Goal: Task Accomplishment & Management: Use online tool/utility

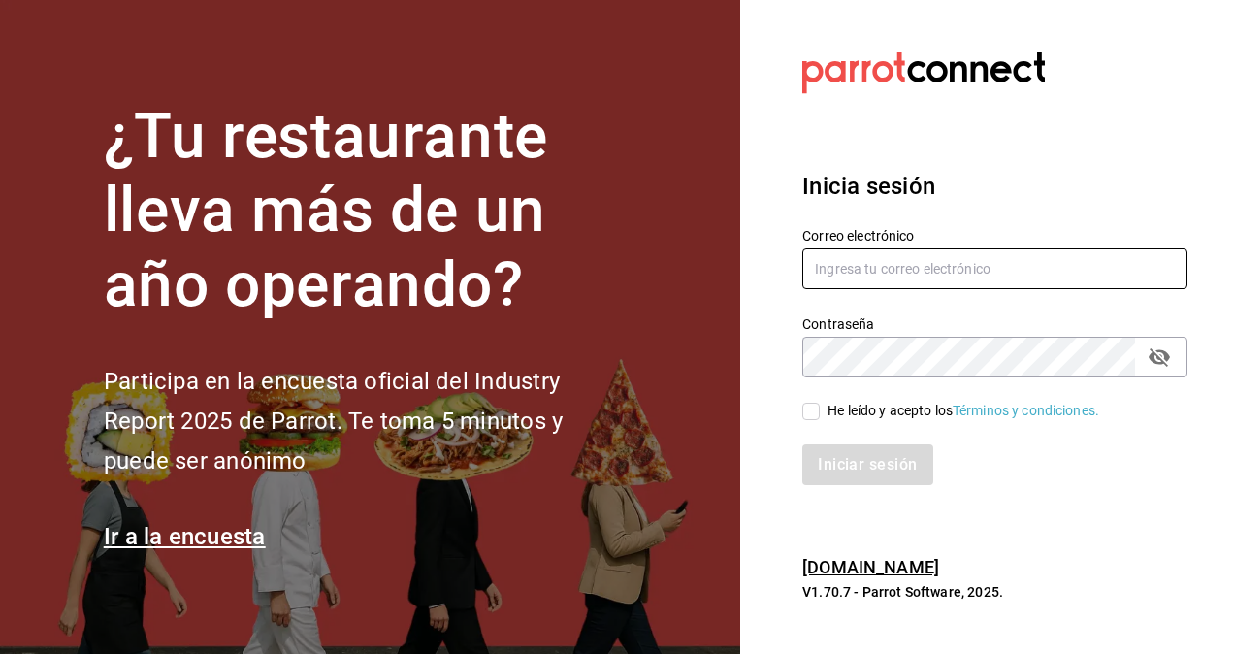
type input "[PERSON_NAME][EMAIL_ADDRESS][PERSON_NAME][DOMAIN_NAME]"
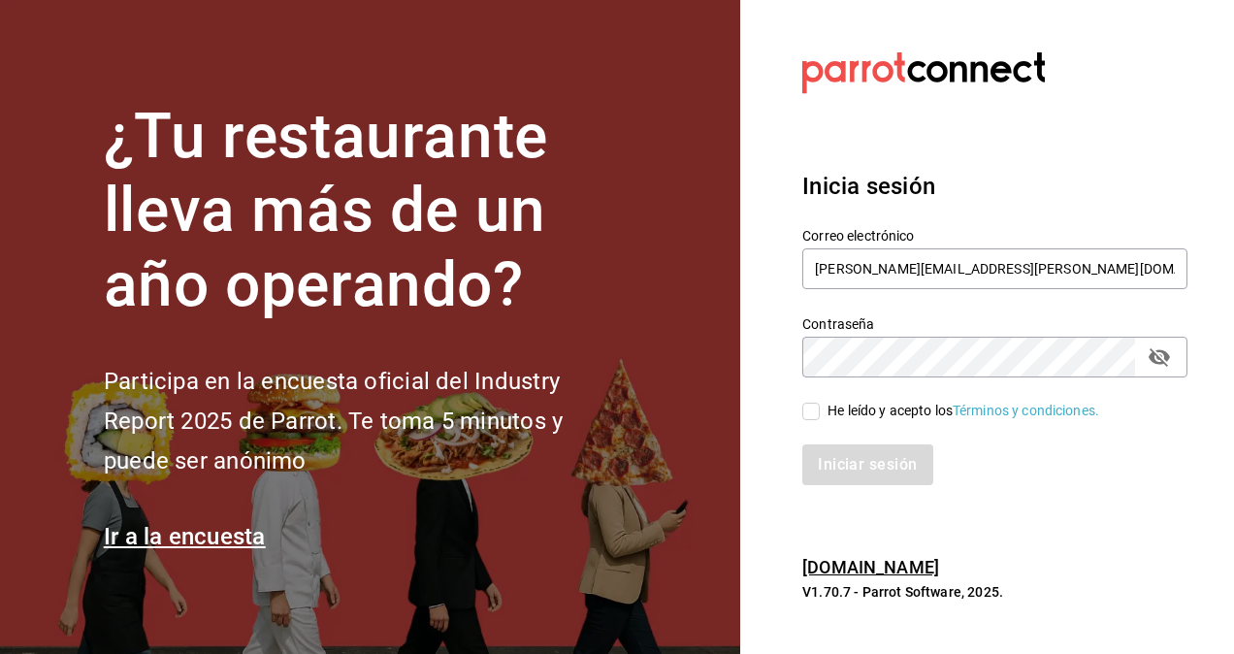
click at [815, 412] on input "He leído y acepto los Términos y condiciones." at bounding box center [810, 411] width 17 height 17
checkbox input "true"
click at [846, 481] on button "Iniciar sesión" at bounding box center [868, 464] width 132 height 41
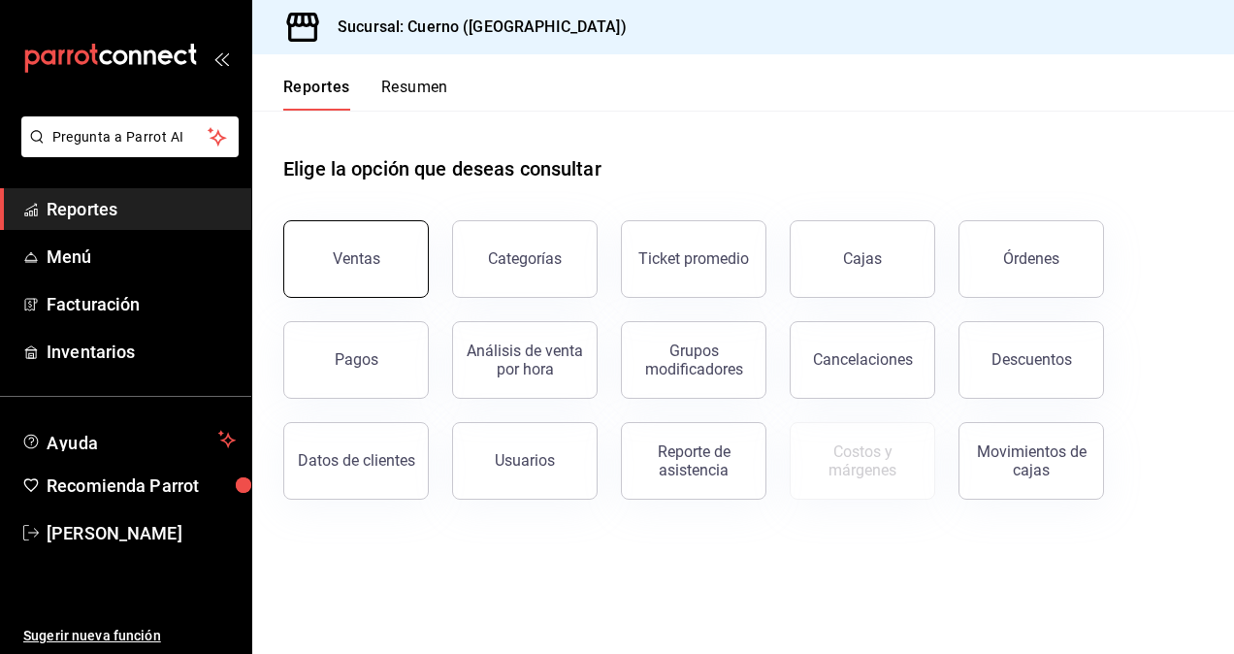
click at [378, 290] on button "Ventas" at bounding box center [355, 259] width 145 height 78
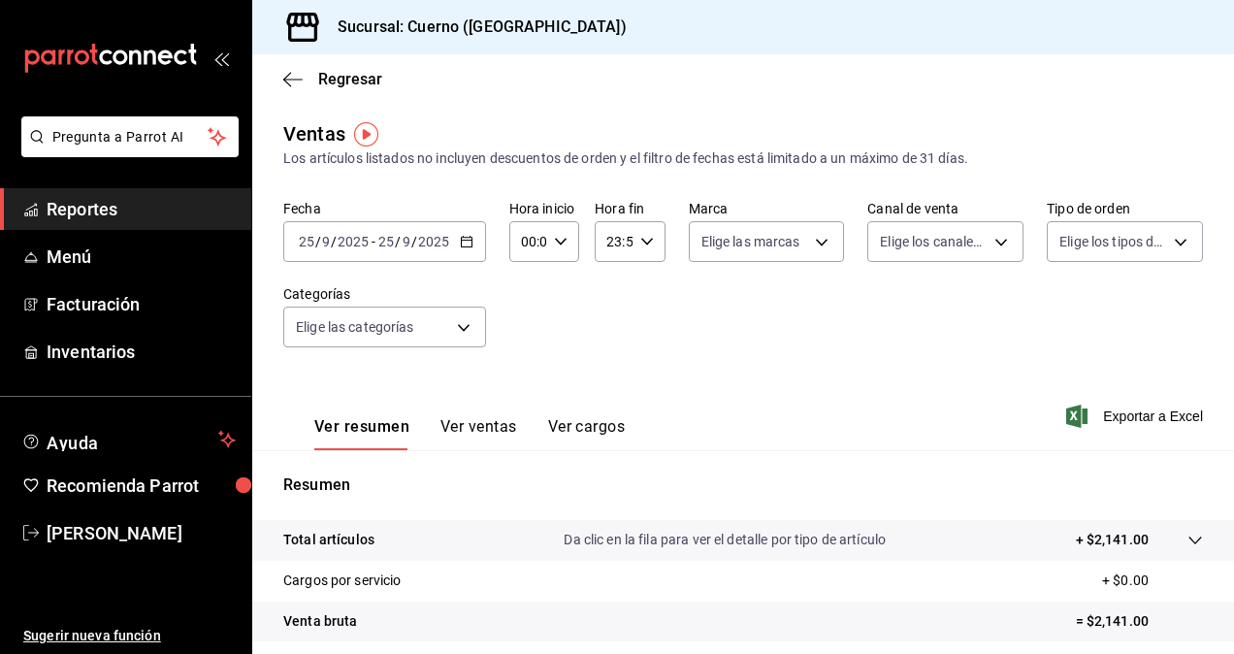
click at [468, 245] on icon "button" at bounding box center [467, 242] width 14 height 14
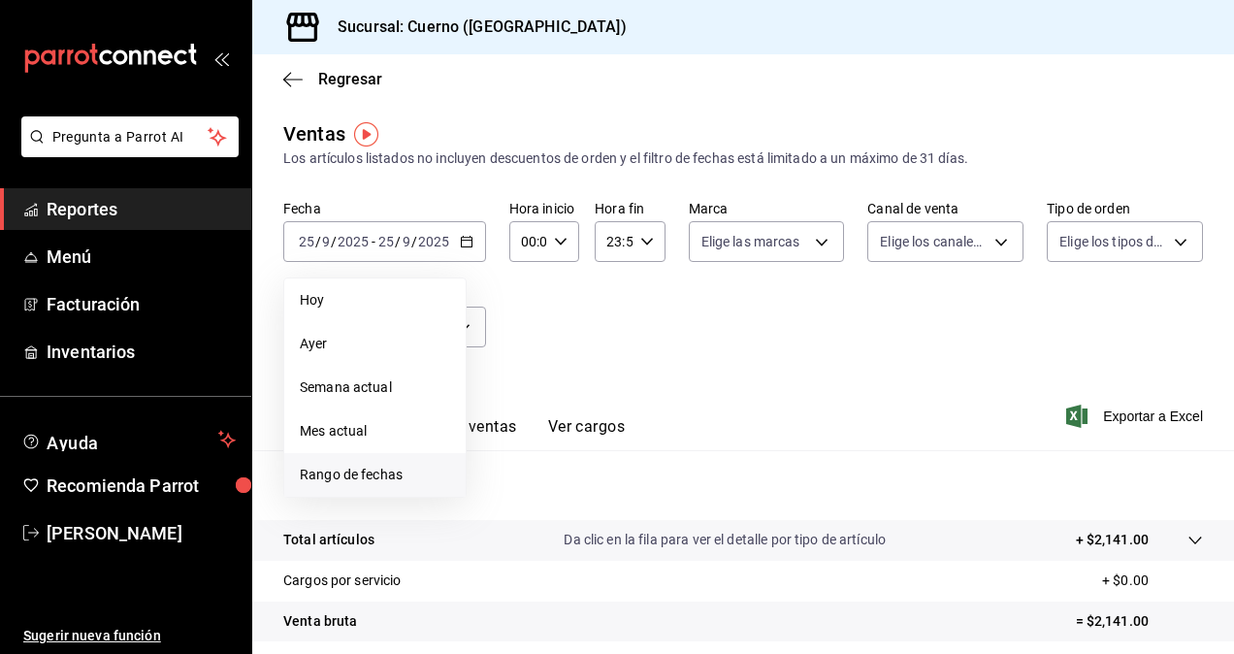
click at [318, 480] on span "Rango de fechas" at bounding box center [375, 475] width 150 height 20
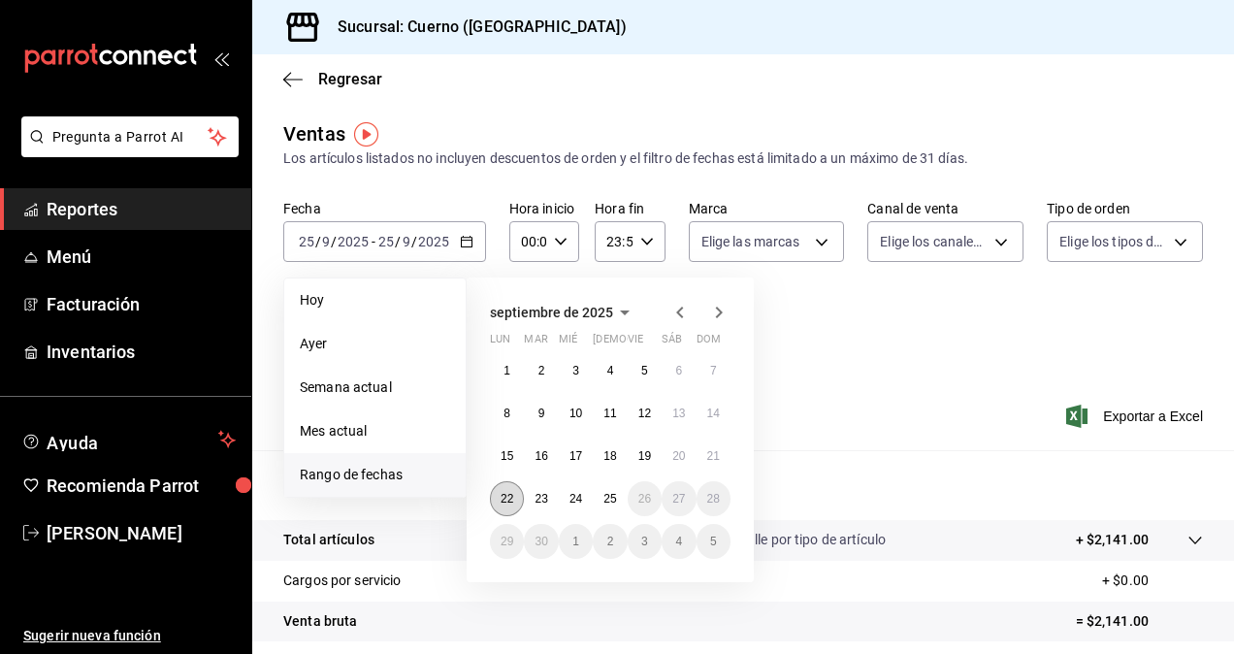
click at [508, 505] on button "22" at bounding box center [507, 498] width 34 height 35
click at [614, 510] on button "25" at bounding box center [610, 498] width 34 height 35
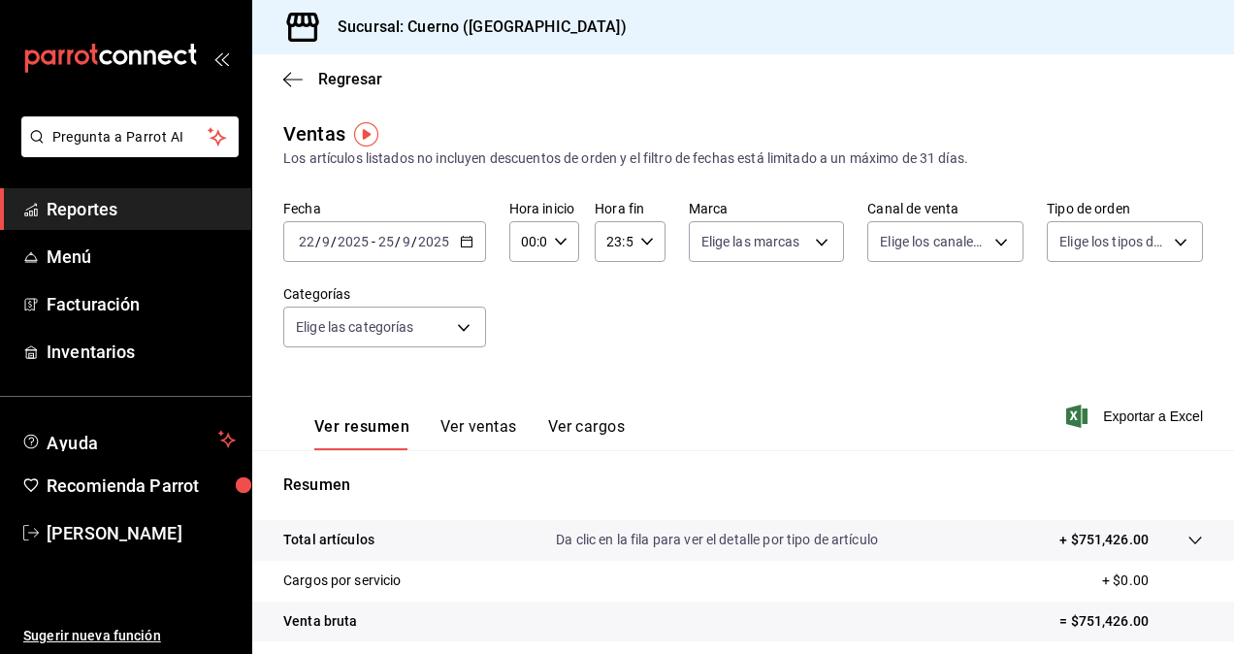
click at [562, 251] on div "00:00 Hora inicio" at bounding box center [544, 241] width 70 height 41
click at [523, 332] on span "01" at bounding box center [525, 338] width 4 height 16
type input "01:00"
click at [523, 332] on span "05" at bounding box center [525, 330] width 4 height 16
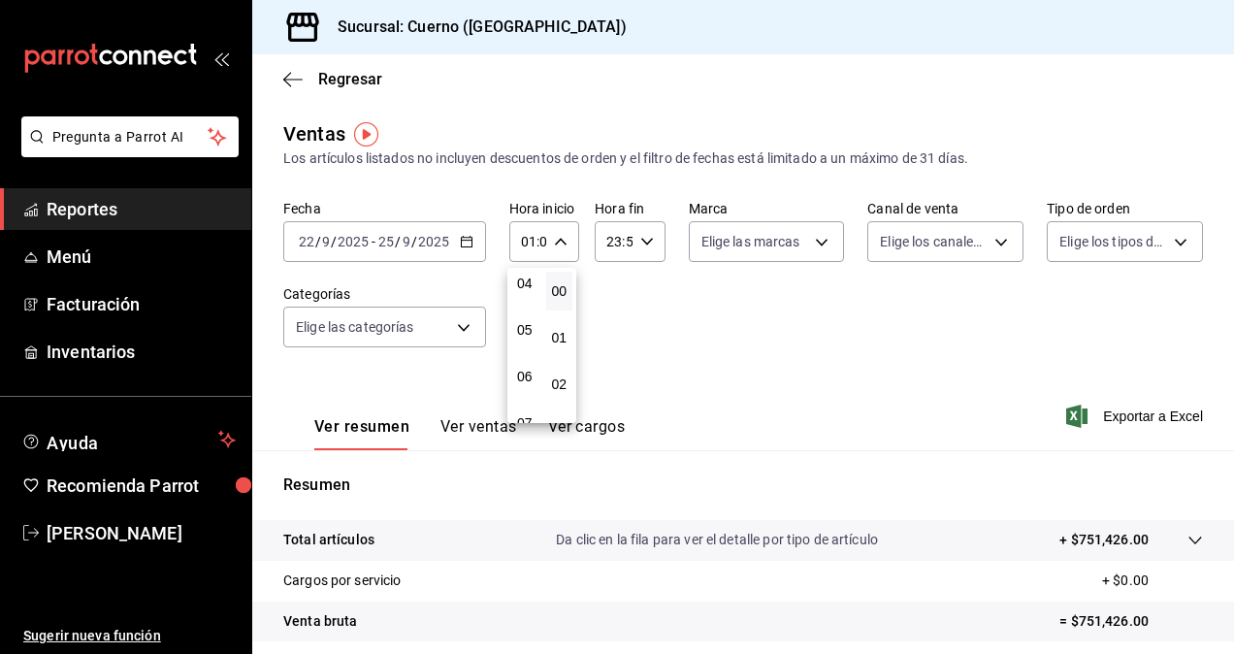
type input "05:00"
click at [644, 239] on div at bounding box center [617, 327] width 1234 height 654
click at [644, 239] on icon "button" at bounding box center [647, 242] width 14 height 14
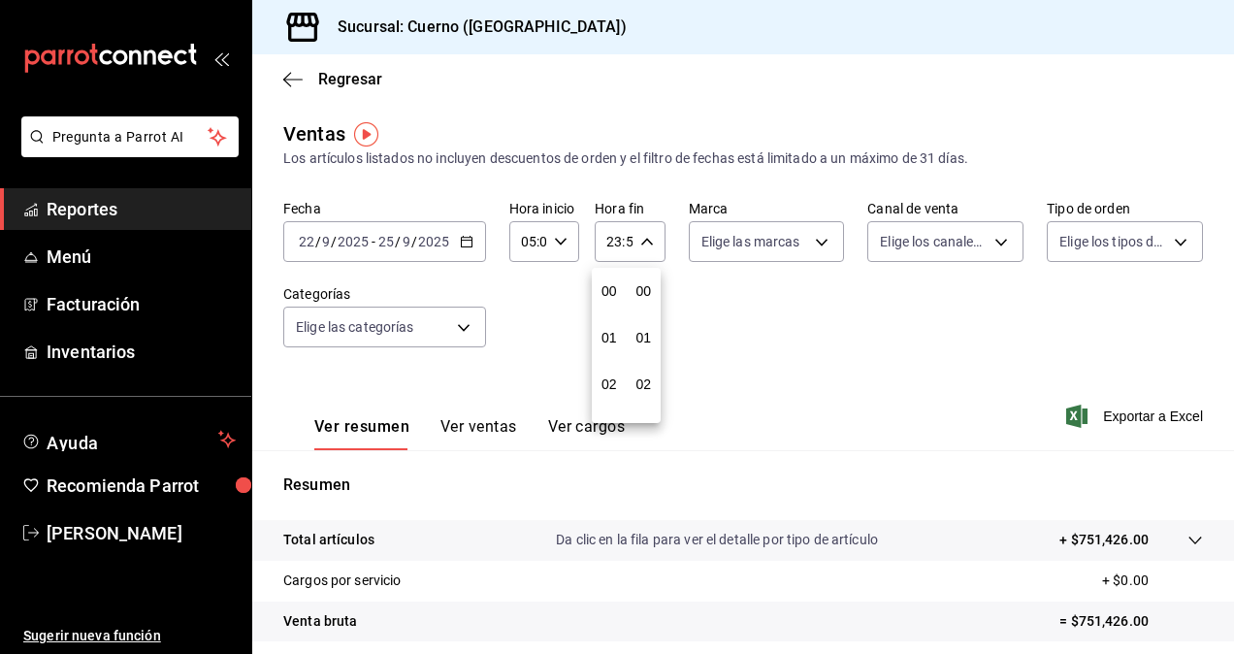
scroll to position [2638, 0]
click at [611, 360] on span "22" at bounding box center [609, 353] width 4 height 16
click at [614, 360] on div "05" at bounding box center [609, 337] width 35 height 47
click at [611, 338] on span "05" at bounding box center [609, 338] width 4 height 16
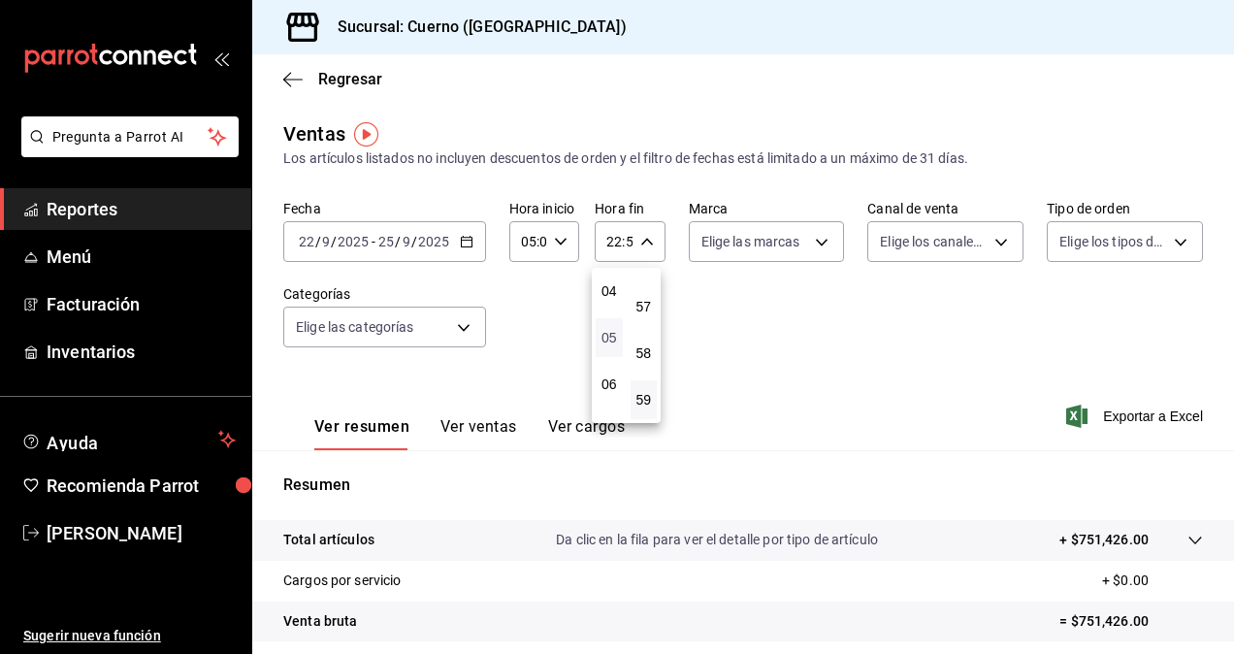
type input "05:59"
click at [815, 242] on div at bounding box center [617, 327] width 1234 height 654
click at [815, 242] on body "Pregunta a Parrot AI Reportes Menú Facturación Inventarios Ayuda Recomienda Par…" at bounding box center [617, 327] width 1234 height 654
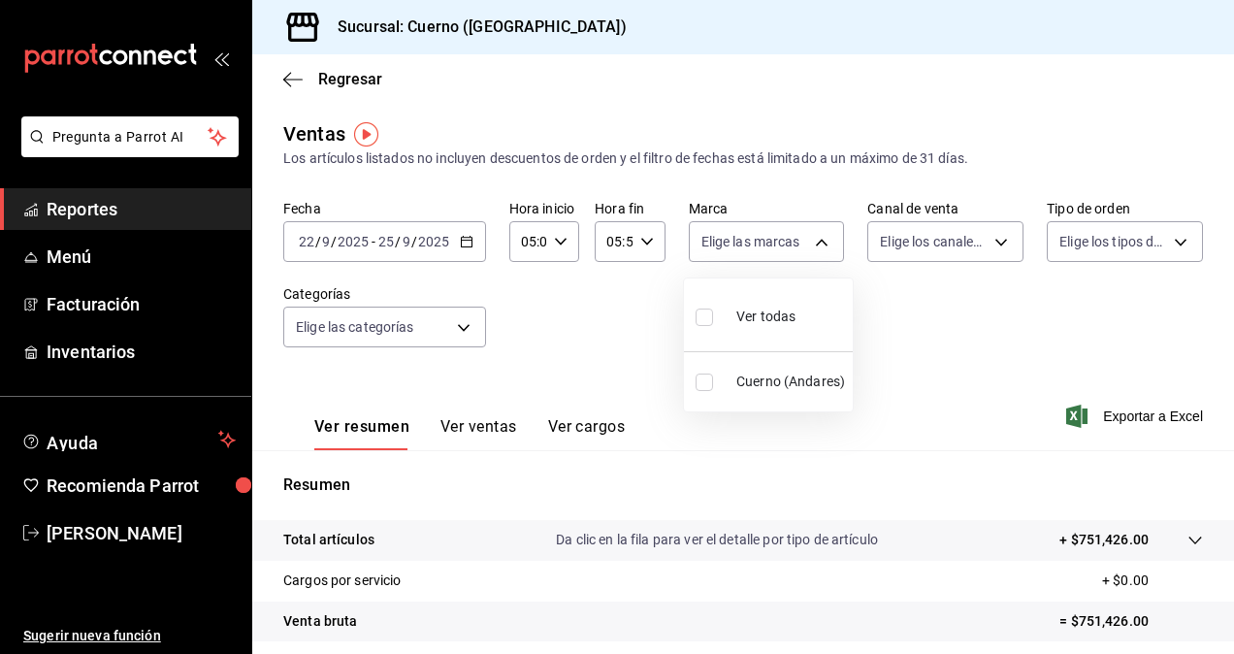
click at [757, 312] on span "Ver todas" at bounding box center [765, 317] width 59 height 20
type input "c9e961b9-bc29-480f-a65c-324ff110f526"
checkbox input "true"
click at [993, 242] on div at bounding box center [617, 327] width 1234 height 654
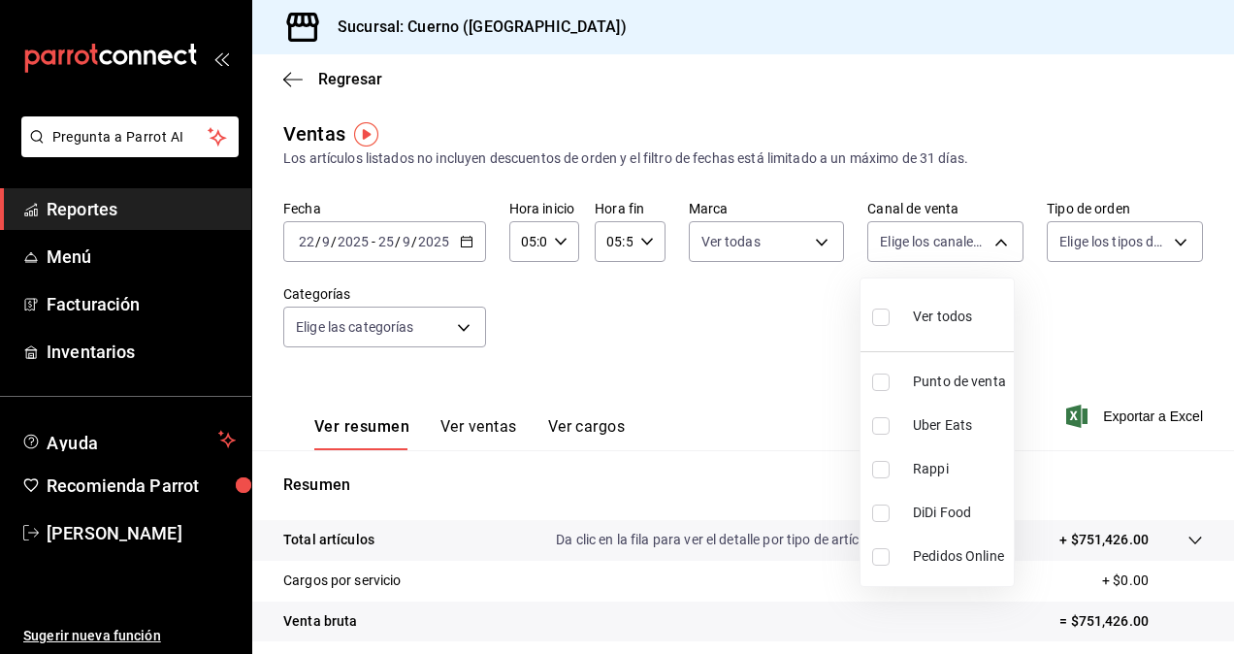
click at [993, 242] on body "Pregunta a Parrot AI Reportes Menú Facturación Inventarios Ayuda Recomienda Par…" at bounding box center [617, 327] width 1234 height 654
click at [926, 322] on span "Ver todos" at bounding box center [942, 317] width 59 height 20
type input "PARROT,UBER_EATS,RAPPI,DIDI_FOOD,ONLINE"
checkbox input "true"
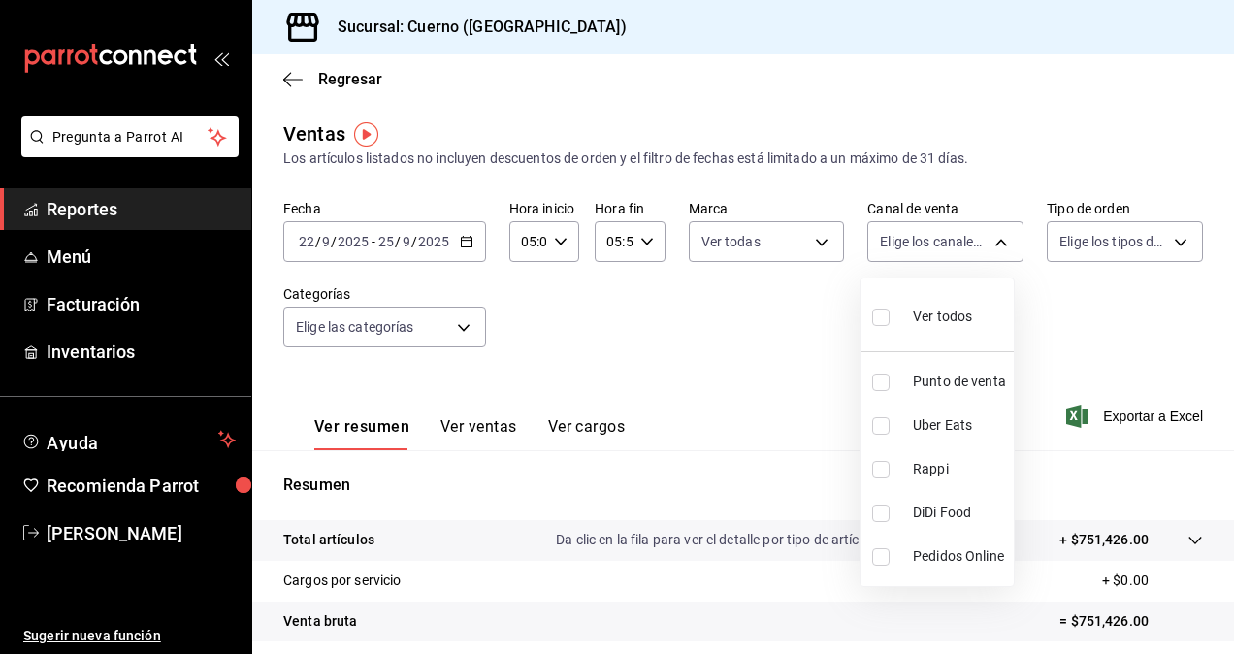
checkbox input "true"
click at [1163, 241] on div at bounding box center [617, 327] width 1234 height 654
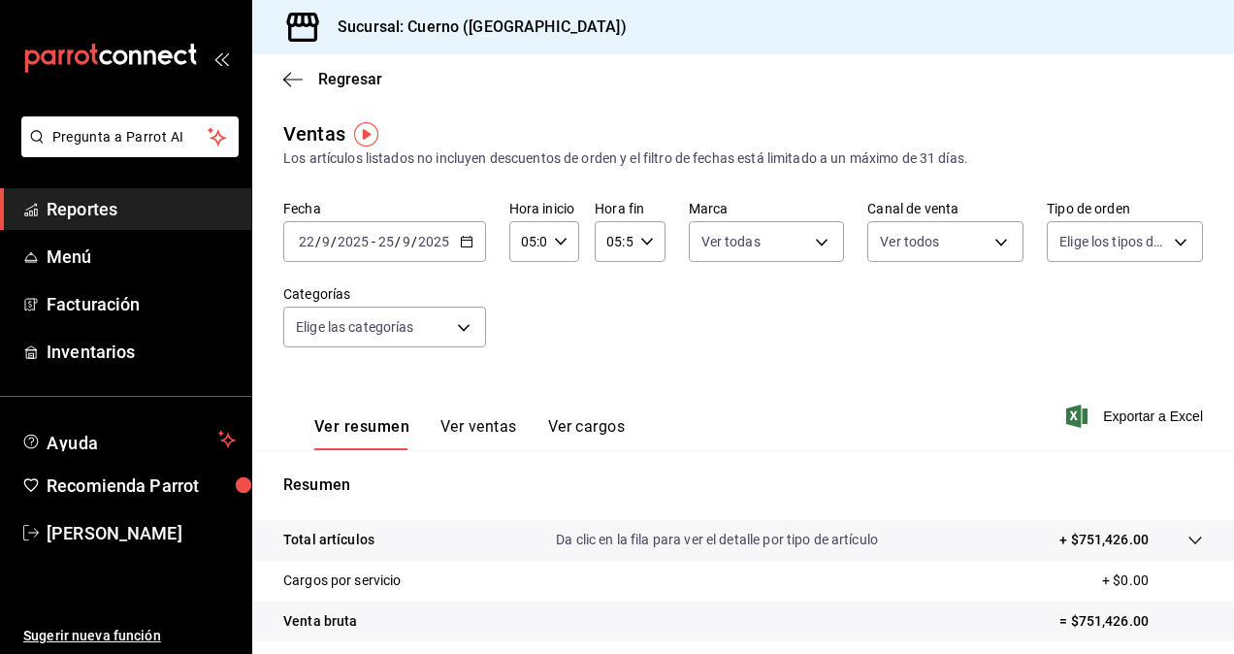
click at [1163, 241] on body "Pregunta a Parrot AI Reportes Menú Facturación Inventarios Ayuda Recomienda Par…" at bounding box center [617, 327] width 1234 height 654
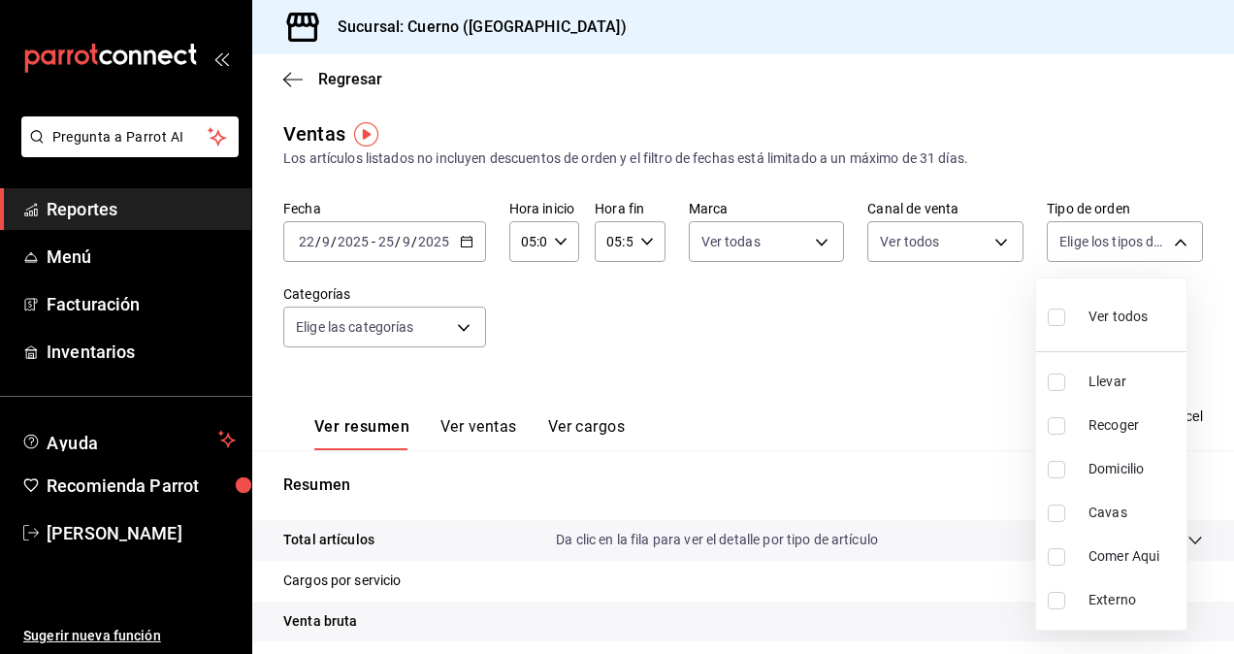
click at [1107, 318] on span "Ver todos" at bounding box center [1117, 317] width 59 height 20
type input "dfbf6a66-9e2c-4531-8c07-cb6fdb35851c,965fb10a-4951-4111-90b6-db3caf29f93a,2f3c6…"
checkbox input "true"
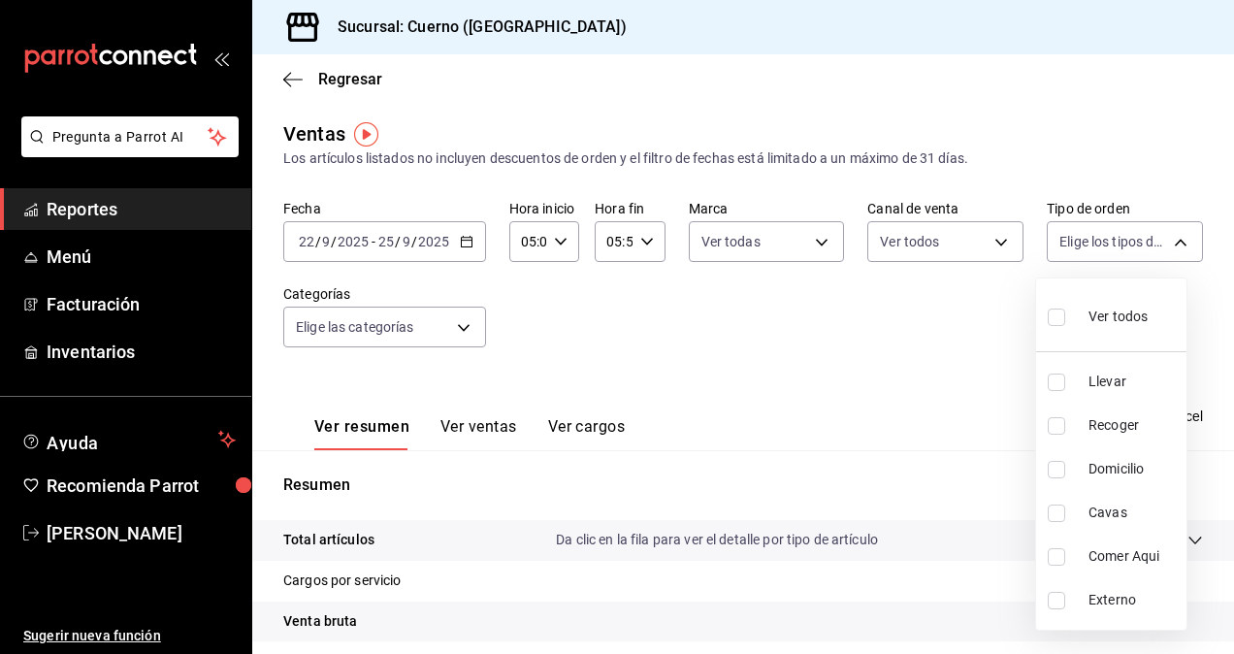
checkbox input "true"
click at [454, 330] on div at bounding box center [617, 327] width 1234 height 654
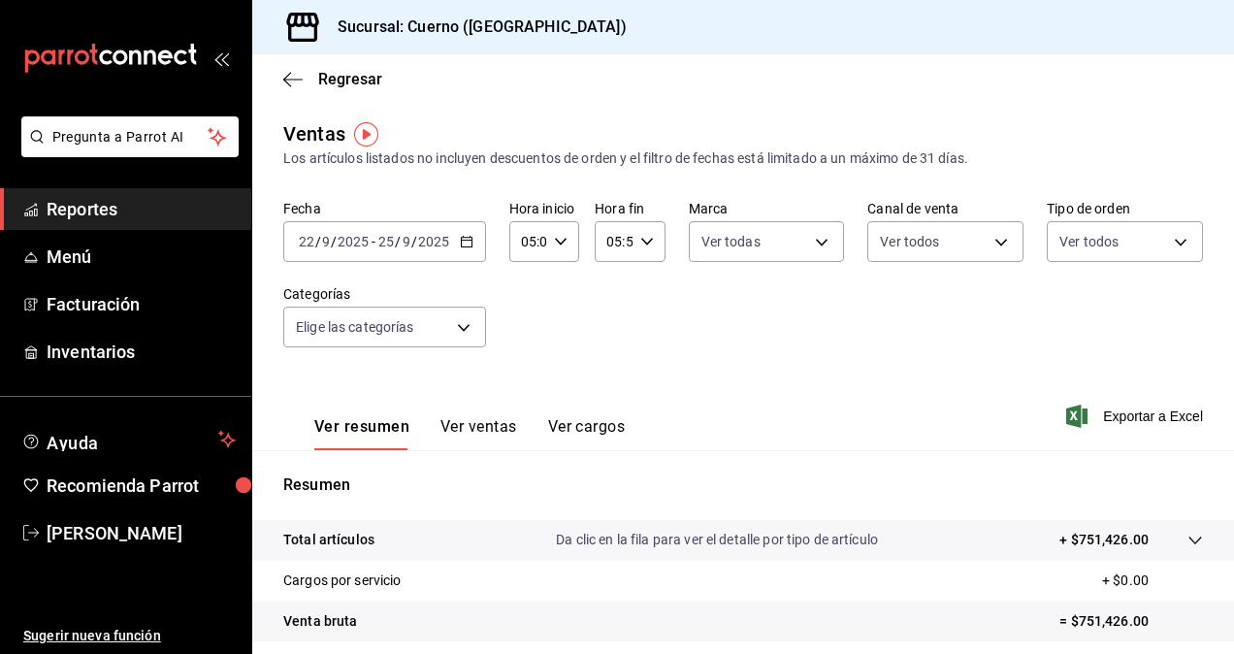
click at [454, 330] on body "Pregunta a Parrot AI Reportes Menú Facturación Inventarios Ayuda Recomienda Par…" at bounding box center [617, 327] width 1234 height 654
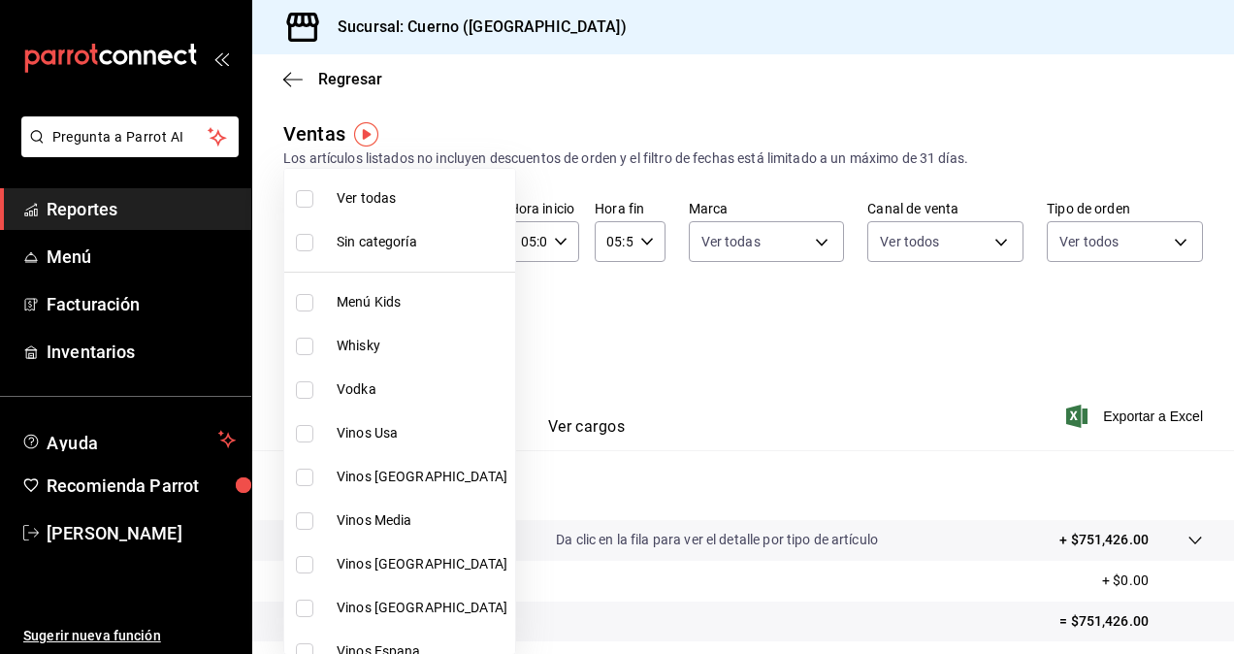
click at [389, 205] on span "Ver todas" at bounding box center [422, 198] width 171 height 20
type input "a99b9eb1-d5e4-4ca6-a53e-4c42022e859a,8d843363-7b8b-4002-90a0-c01944697fe5,d20f9…"
checkbox input "true"
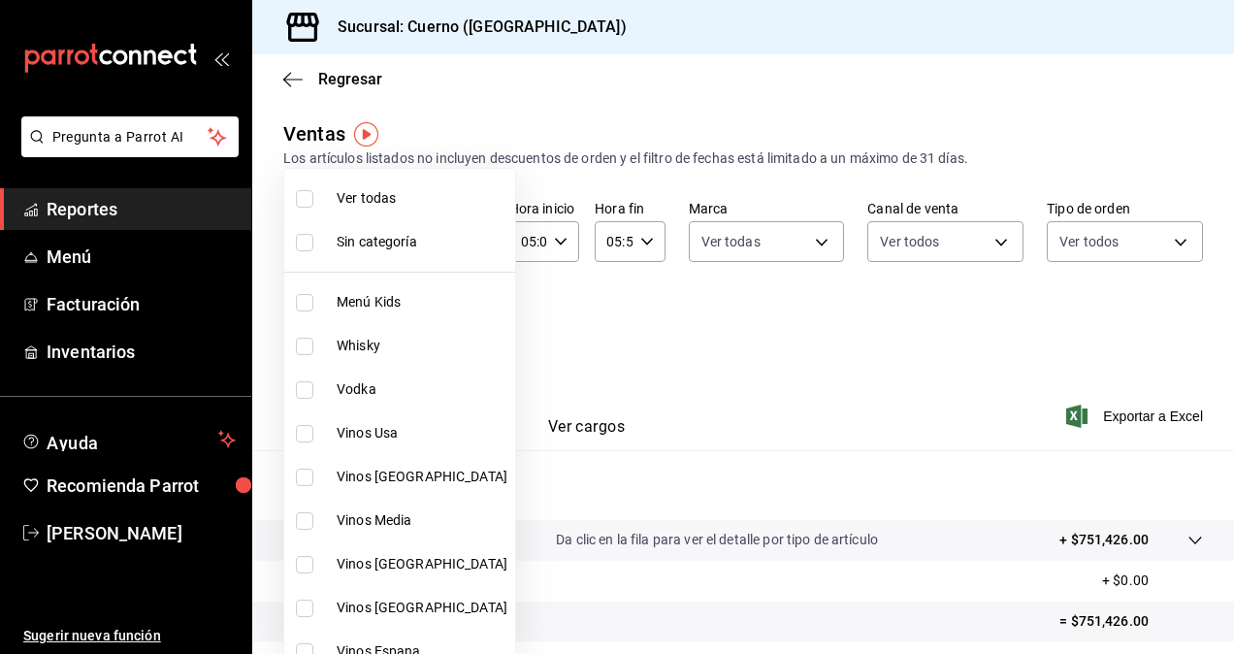
checkbox input "true"
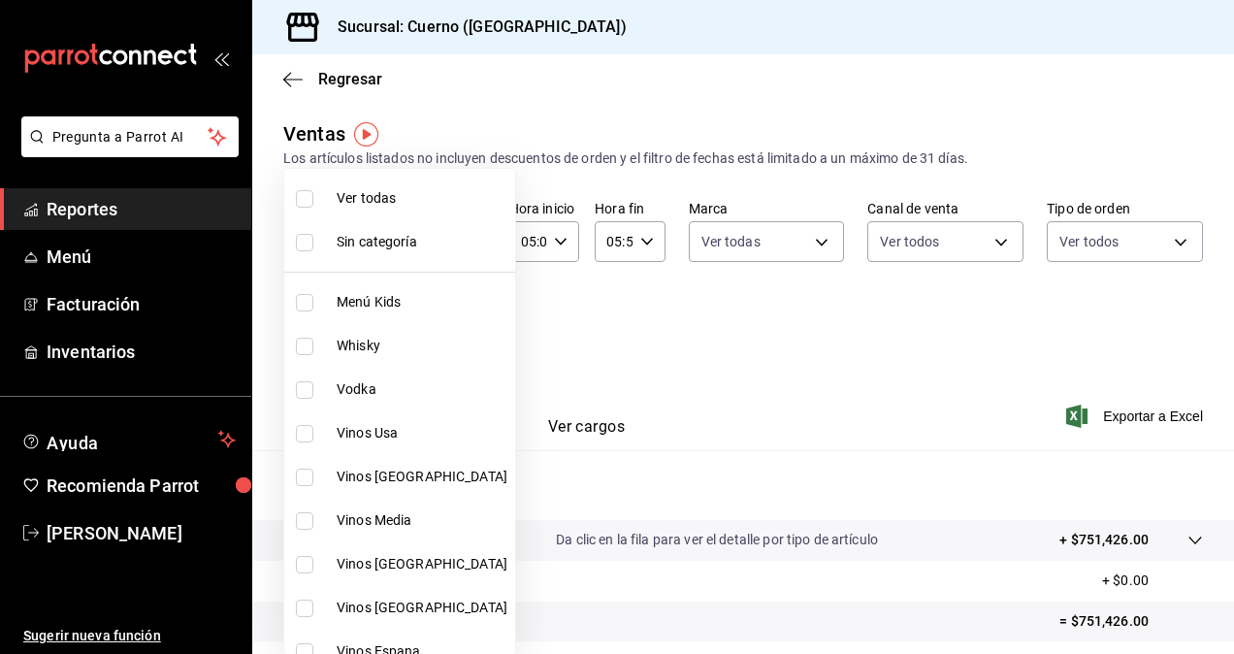
checkbox input "true"
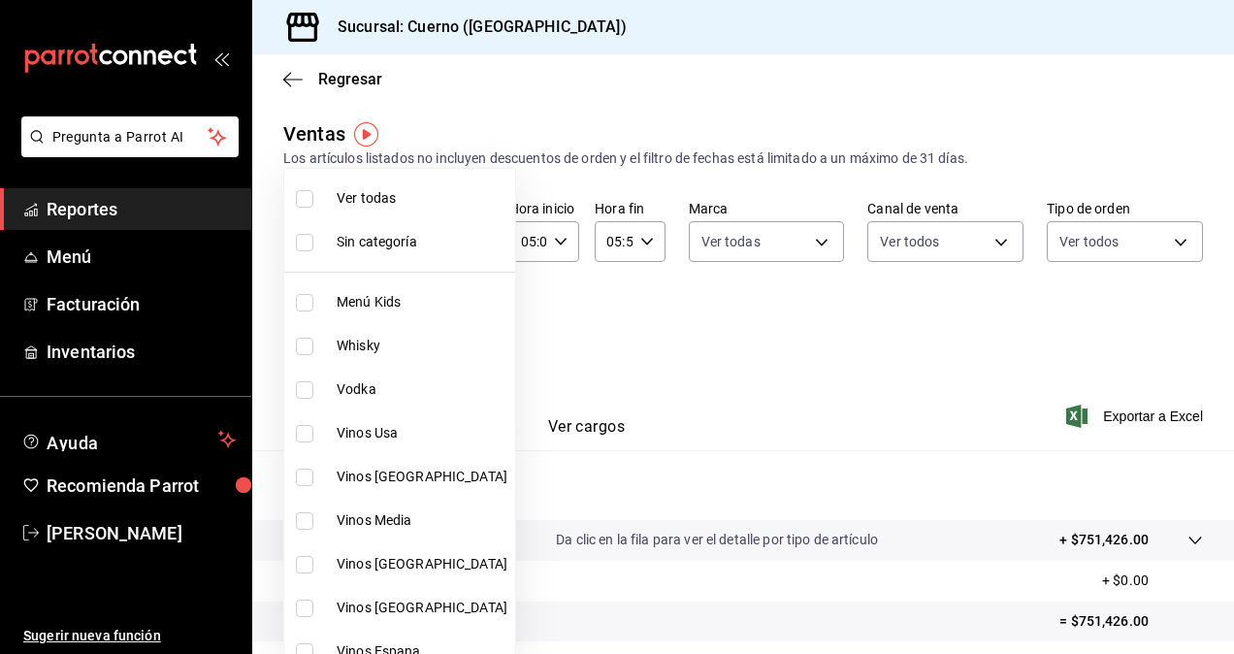
checkbox input "true"
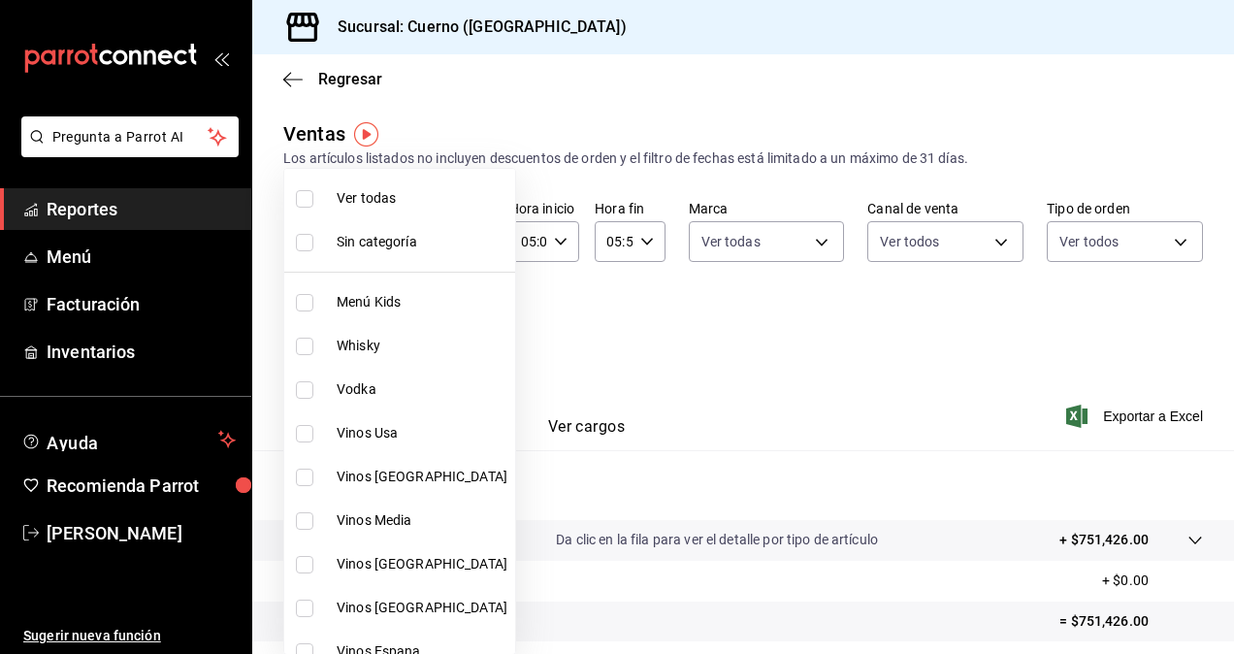
checkbox input "true"
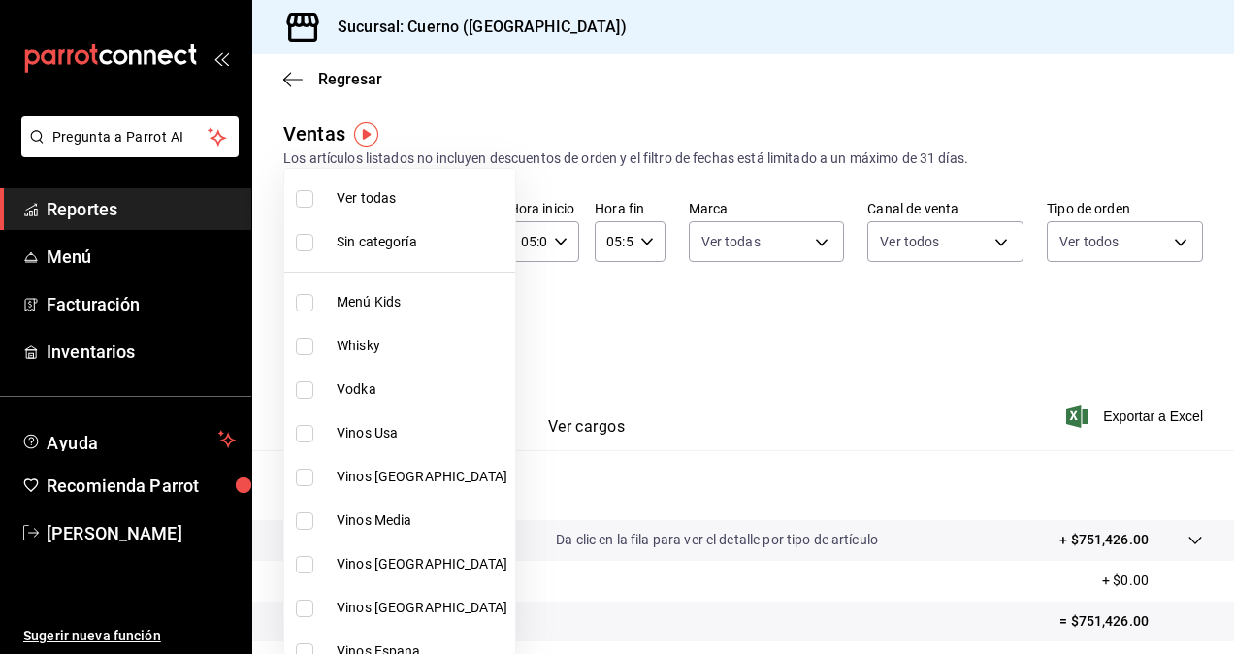
checkbox input "true"
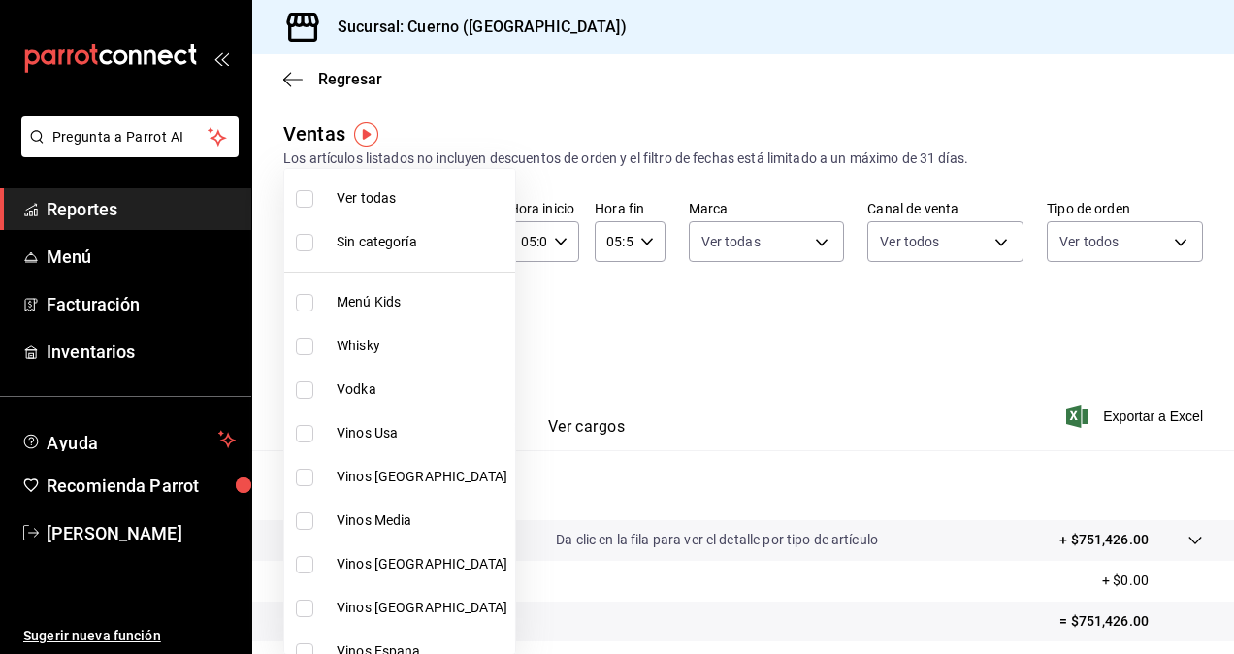
checkbox input "true"
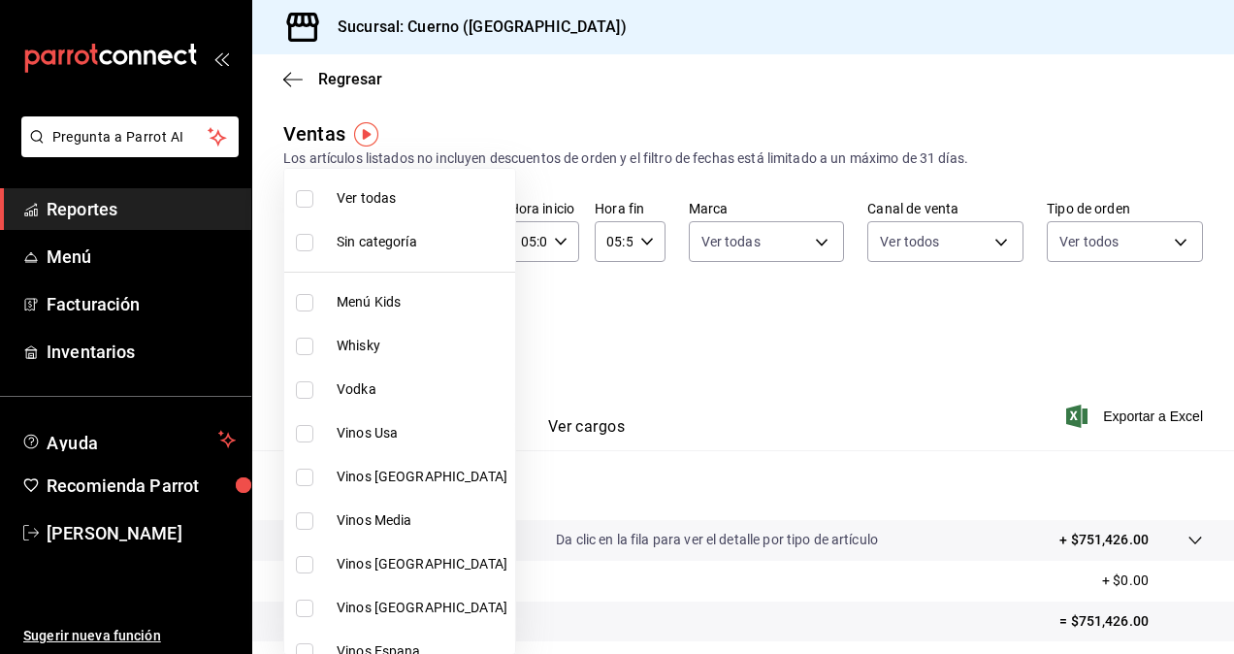
checkbox input "true"
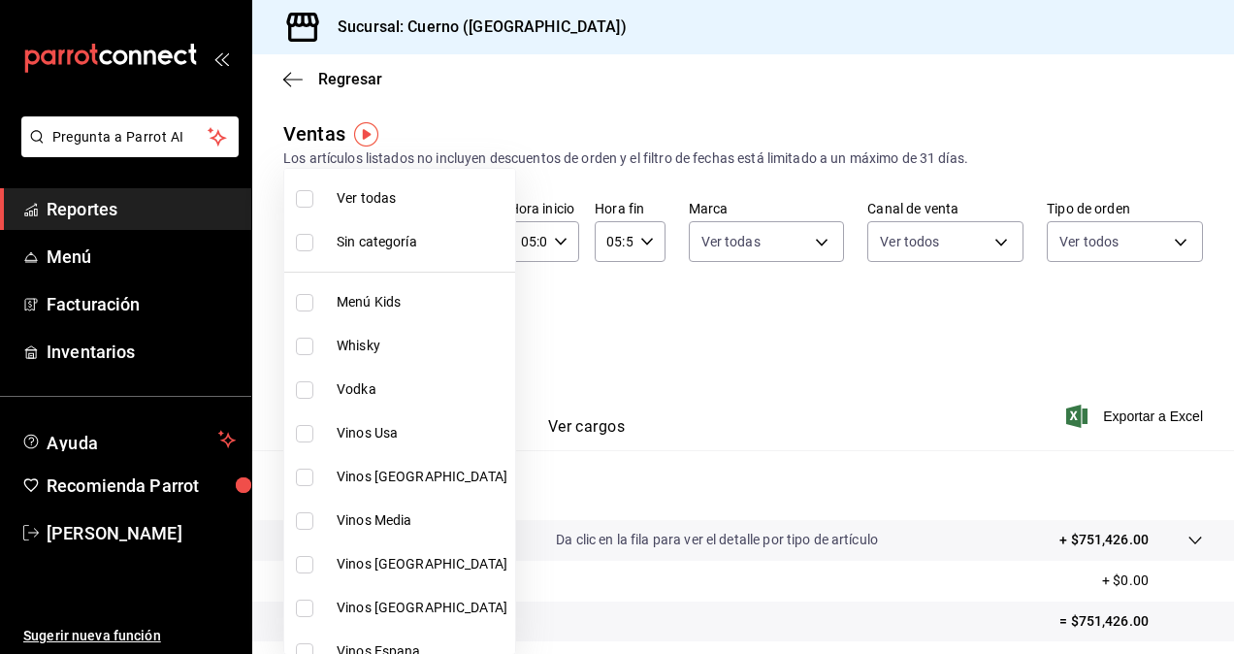
checkbox input "true"
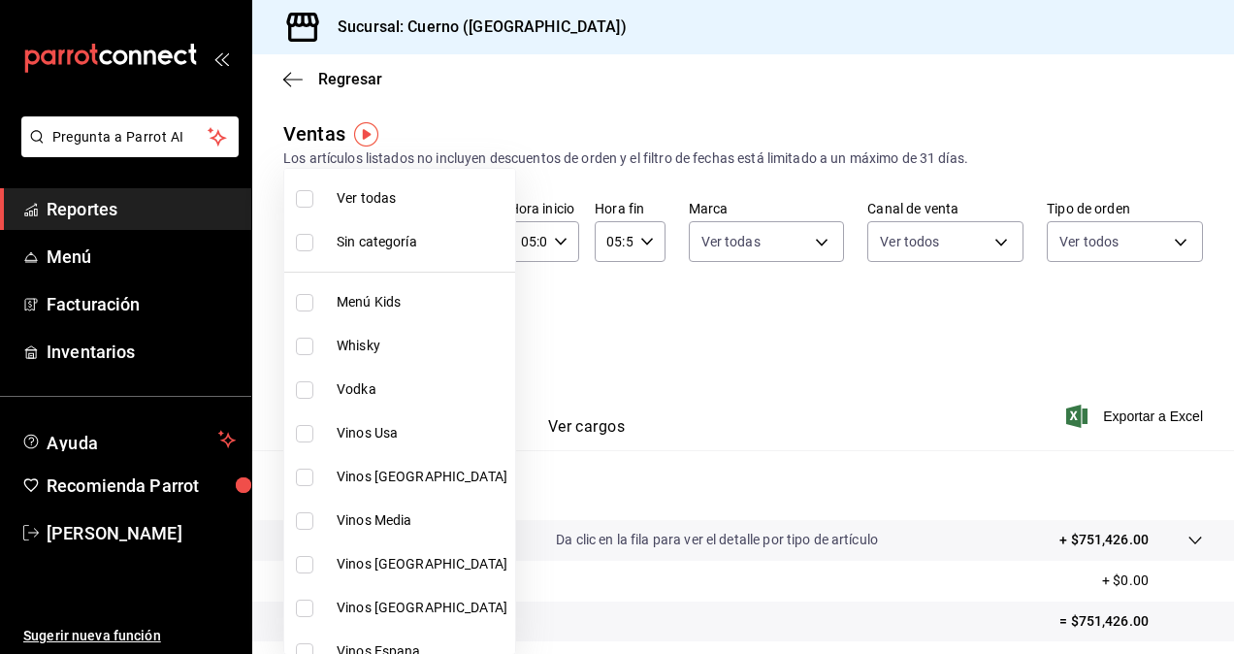
checkbox input "true"
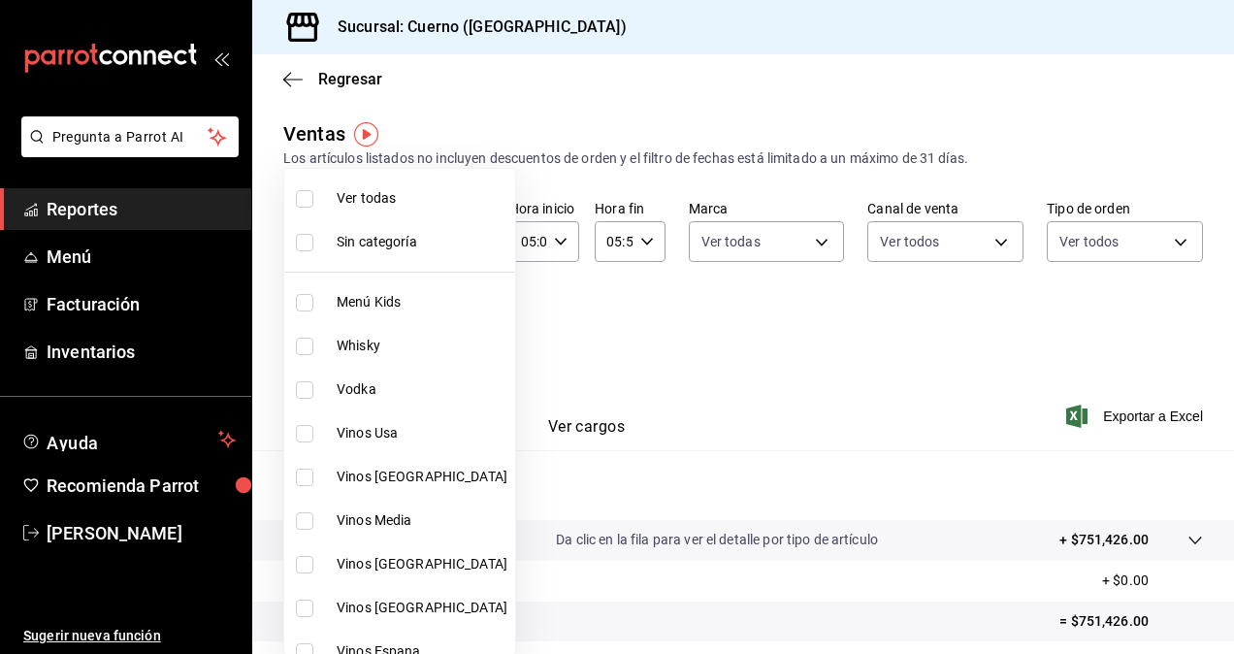
checkbox input "true"
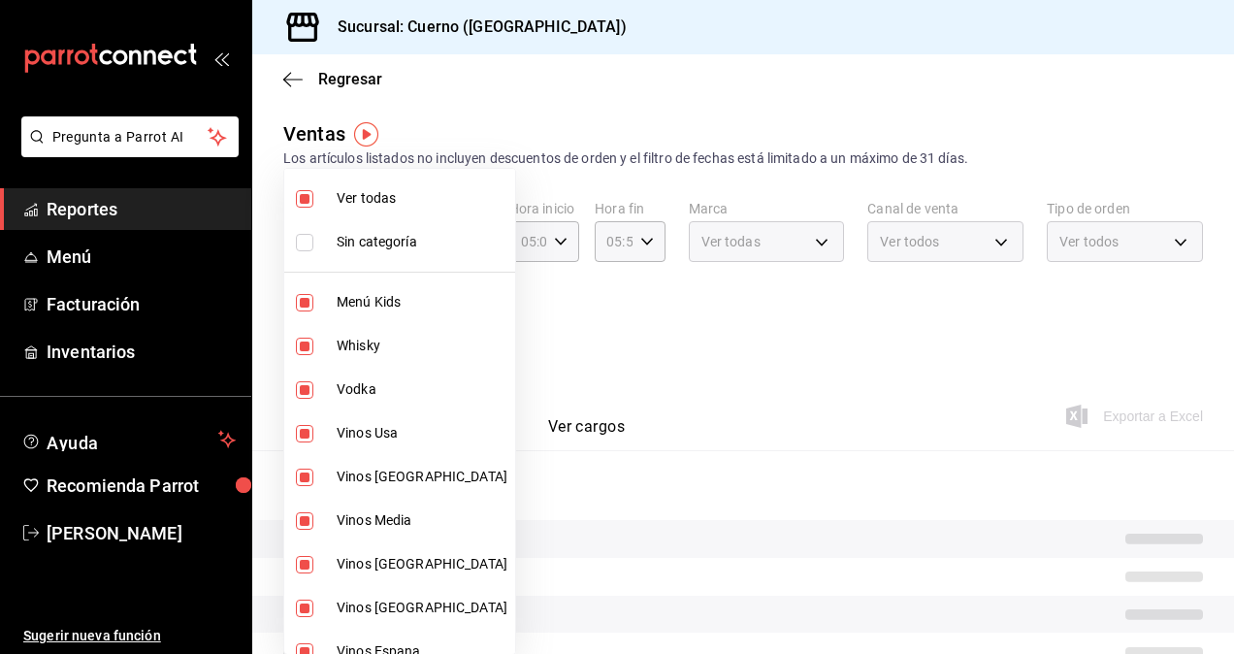
click at [800, 352] on div at bounding box center [617, 327] width 1234 height 654
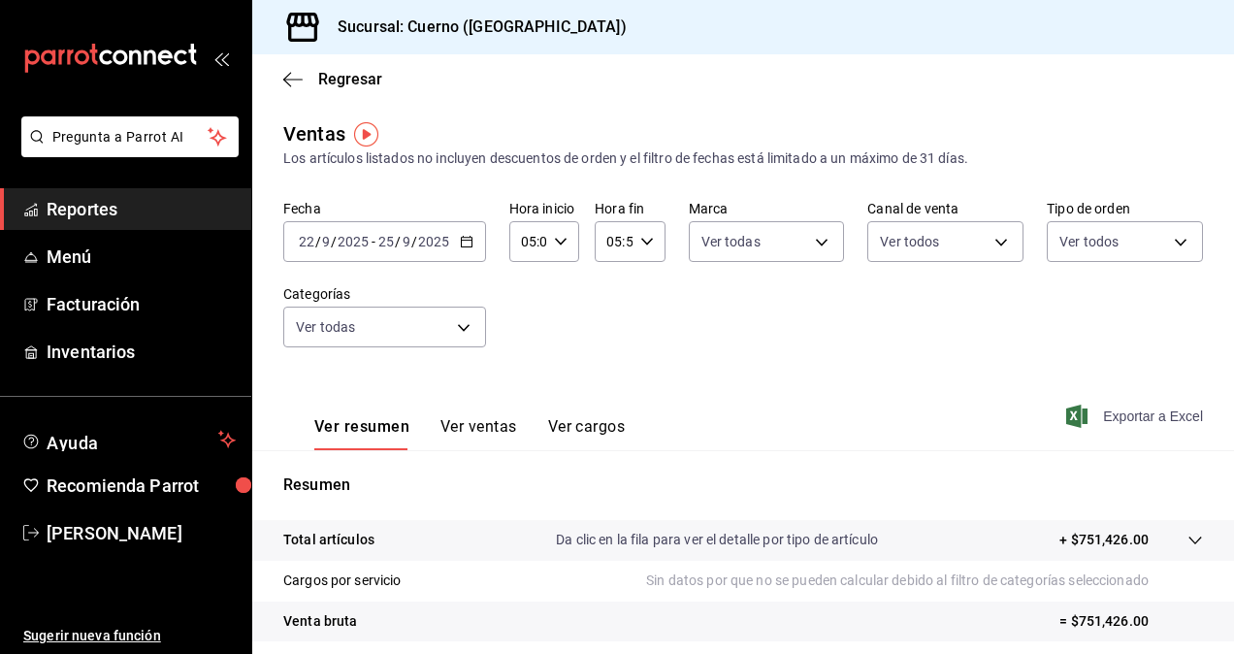
click at [1125, 413] on span "Exportar a Excel" at bounding box center [1136, 415] width 133 height 23
